Goal: Navigation & Orientation: Find specific page/section

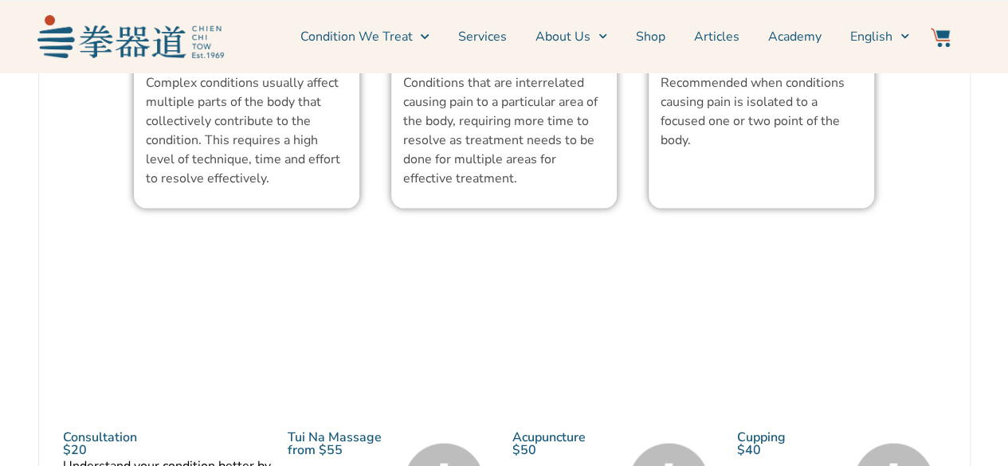
scroll to position [1593, 0]
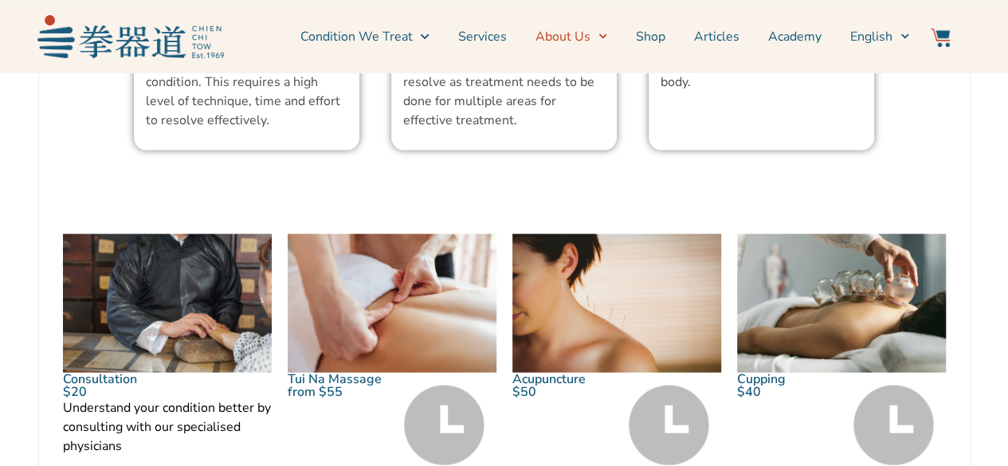
click at [560, 45] on link "About Us" at bounding box center [571, 37] width 72 height 40
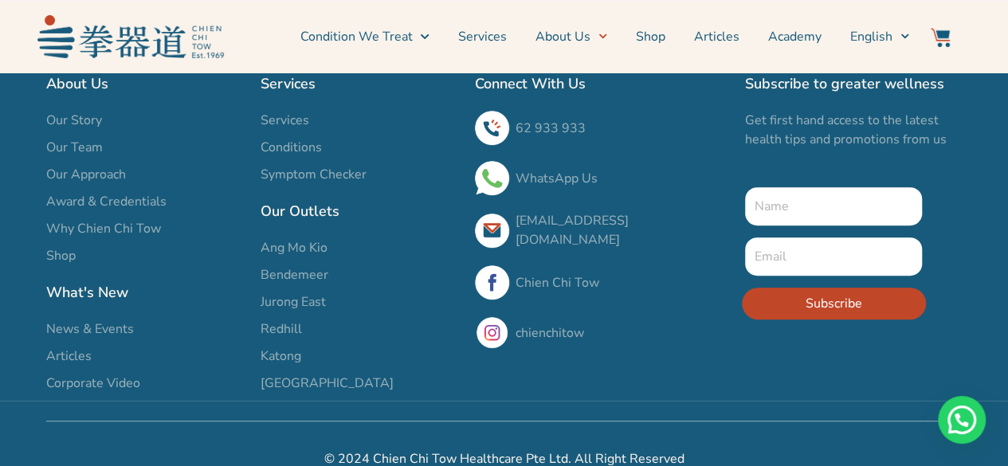
scroll to position [3227, 0]
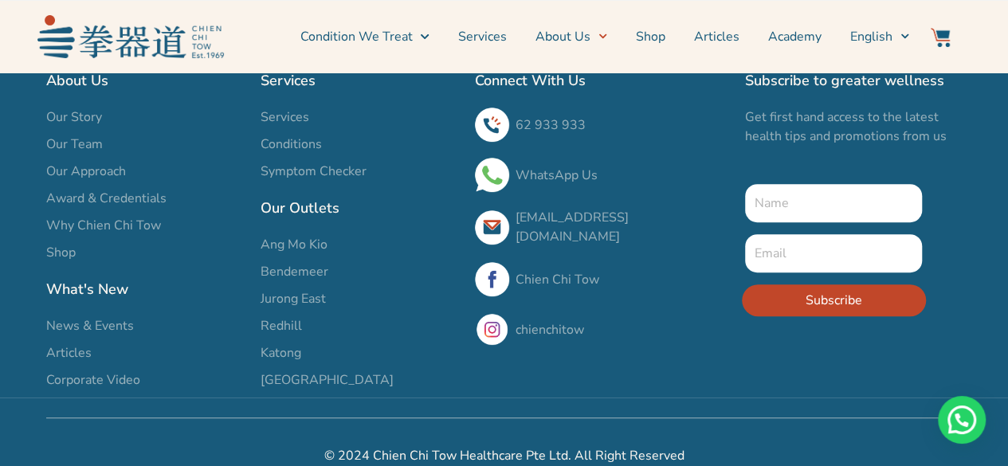
click at [293, 262] on span "Bendemeer" at bounding box center [295, 271] width 68 height 19
click at [300, 262] on span "Bendemeer" at bounding box center [295, 271] width 68 height 19
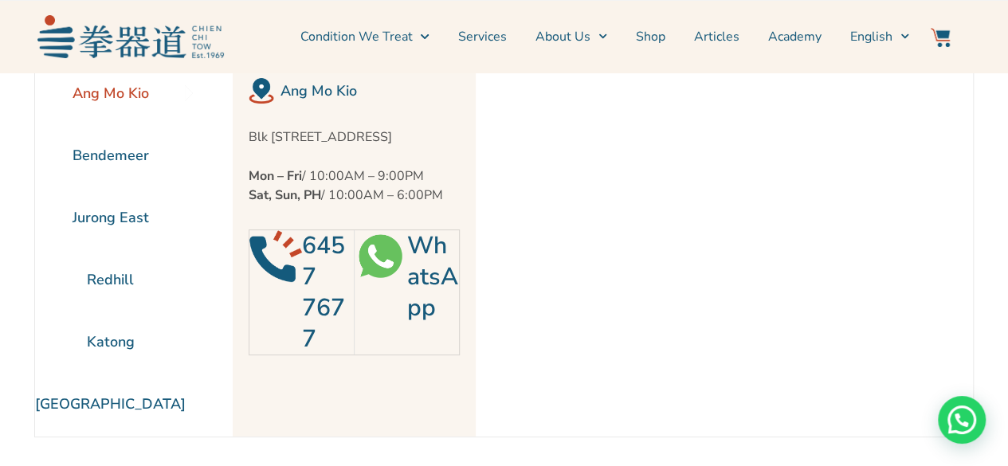
scroll to position [72, 0]
